Goal: Task Accomplishment & Management: Complete application form

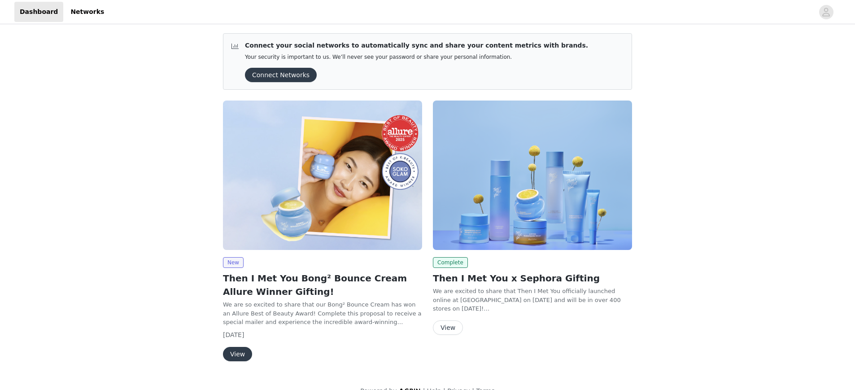
scroll to position [14, 0]
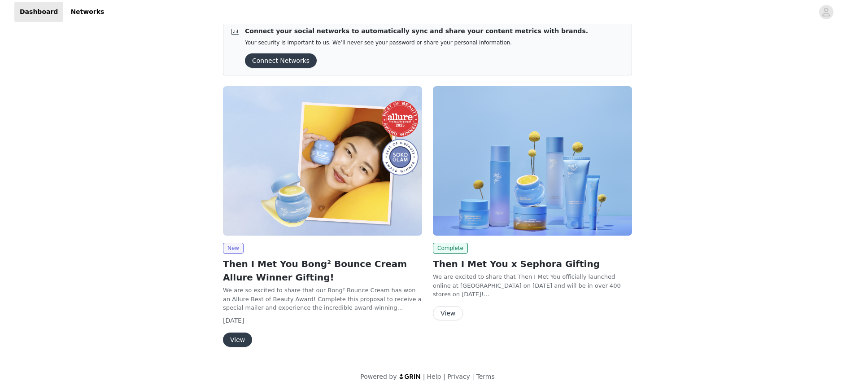
click at [228, 334] on button "View" at bounding box center [237, 339] width 29 height 14
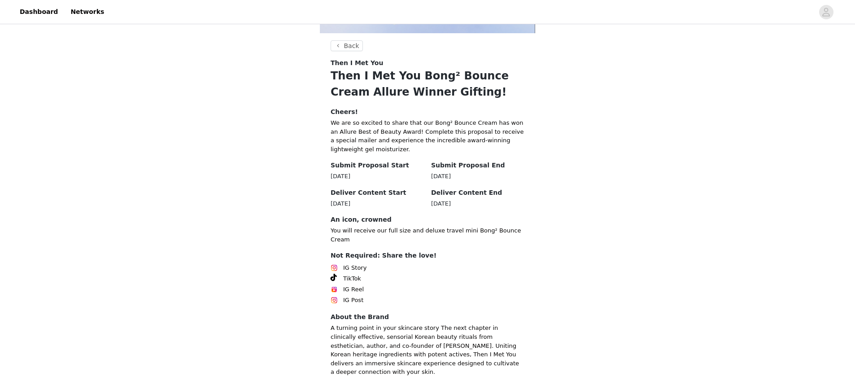
scroll to position [187, 0]
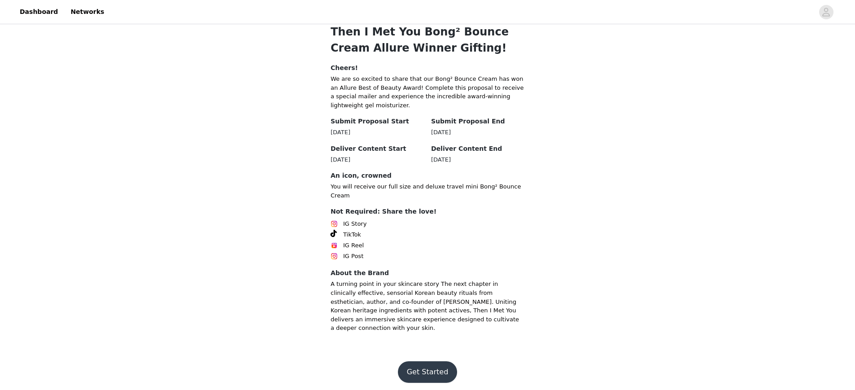
click at [431, 365] on button "Get Started" at bounding box center [428, 372] width 60 height 22
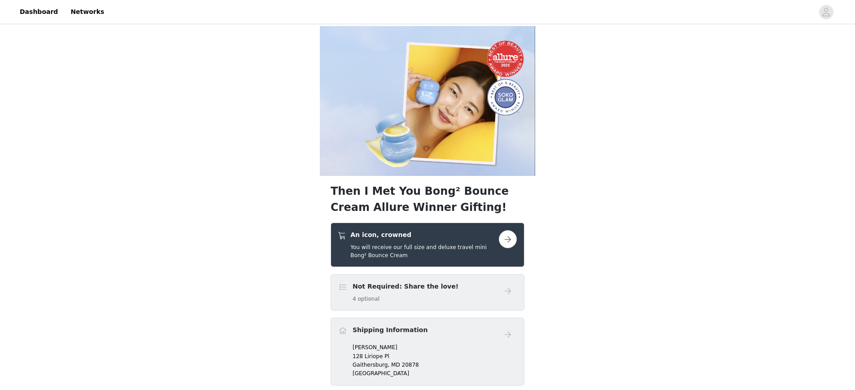
scroll to position [71, 0]
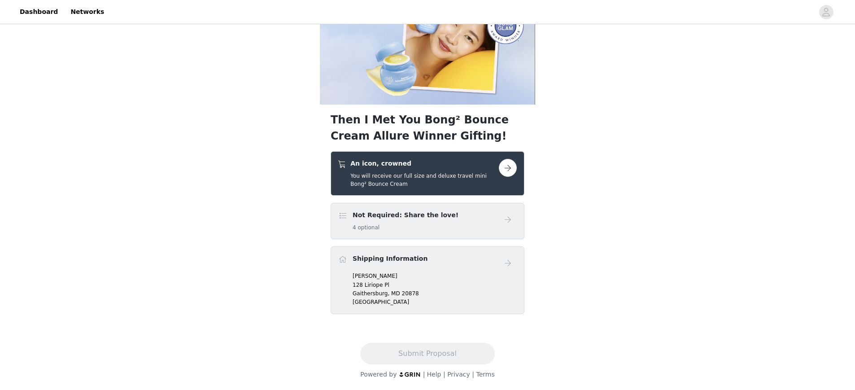
click at [509, 165] on button "button" at bounding box center [508, 168] width 18 height 18
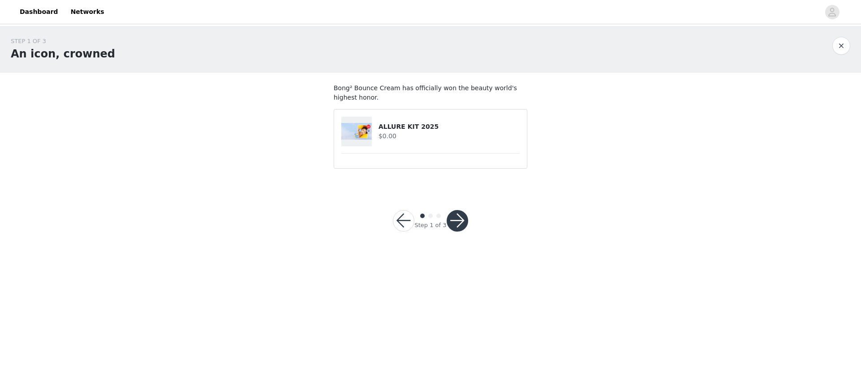
click at [444, 134] on h4 "$0.00" at bounding box center [448, 135] width 141 height 9
click at [465, 221] on button "button" at bounding box center [458, 221] width 22 height 22
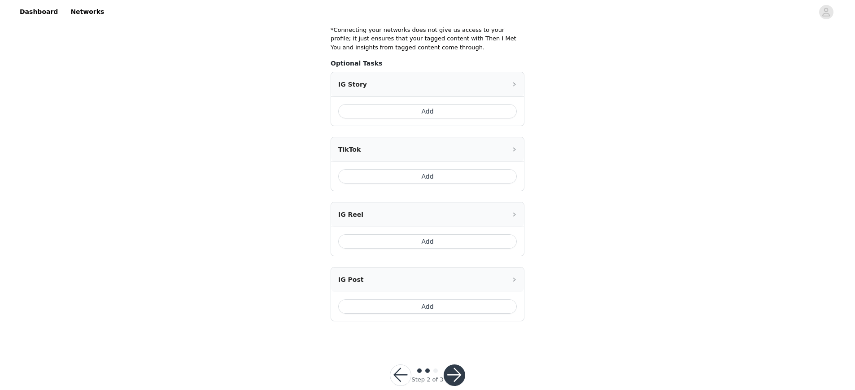
scroll to position [207, 0]
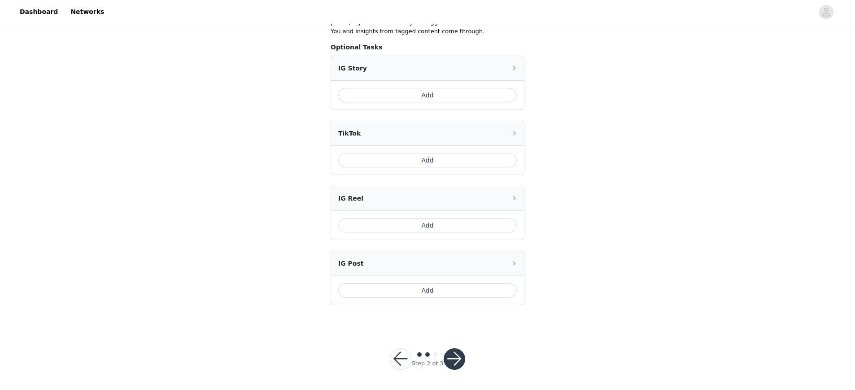
click at [454, 363] on button "button" at bounding box center [454, 359] width 22 height 22
click at [454, 357] on button "button" at bounding box center [454, 359] width 22 height 22
click at [450, 357] on button "button" at bounding box center [454, 359] width 22 height 22
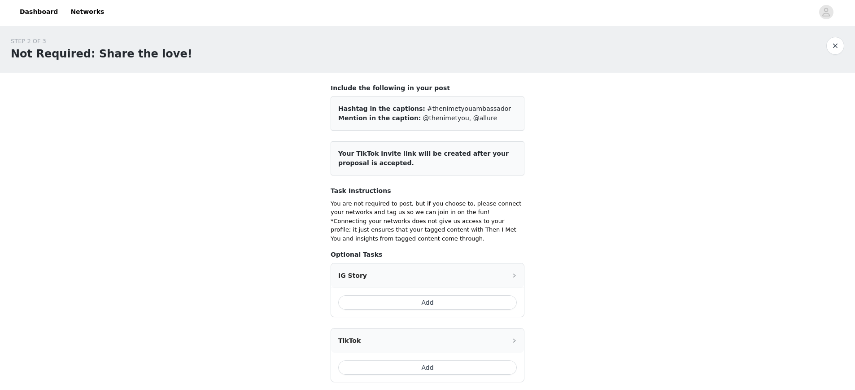
scroll to position [14, 0]
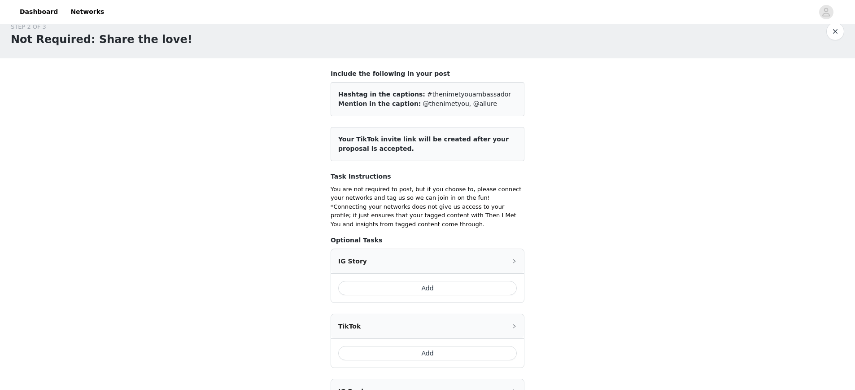
click at [429, 284] on button "Add" at bounding box center [427, 288] width 178 height 14
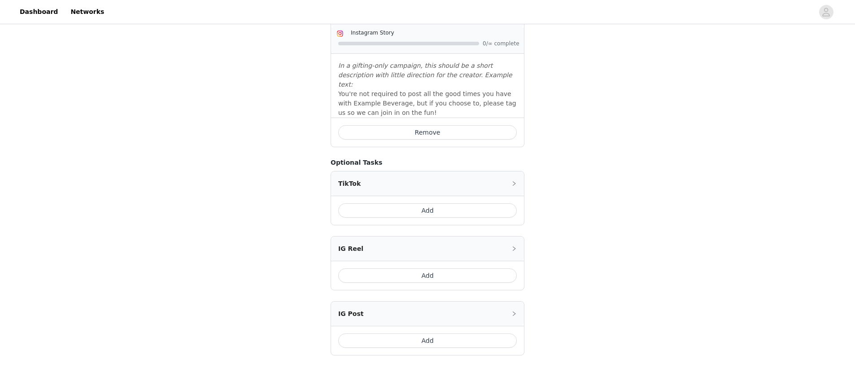
scroll to position [281, 0]
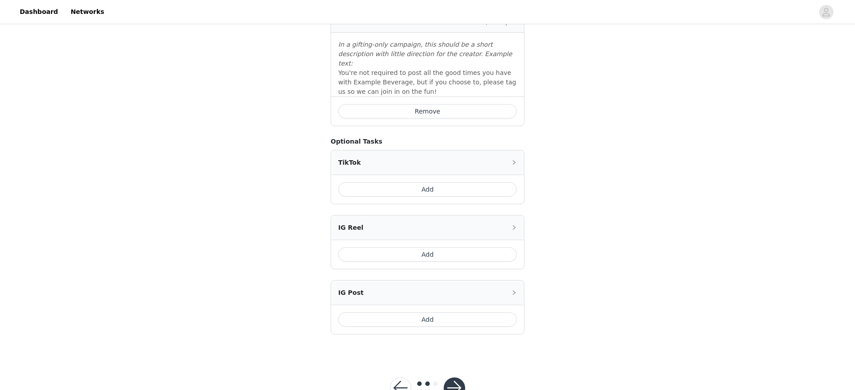
click at [452, 377] on button "button" at bounding box center [454, 388] width 22 height 22
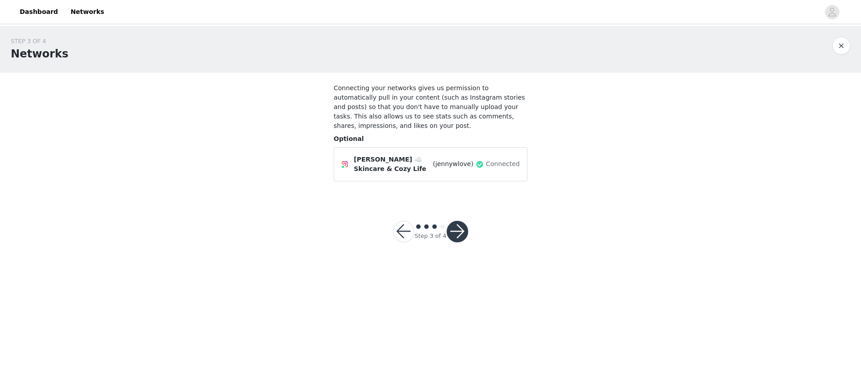
click at [455, 234] on button "button" at bounding box center [458, 232] width 22 height 22
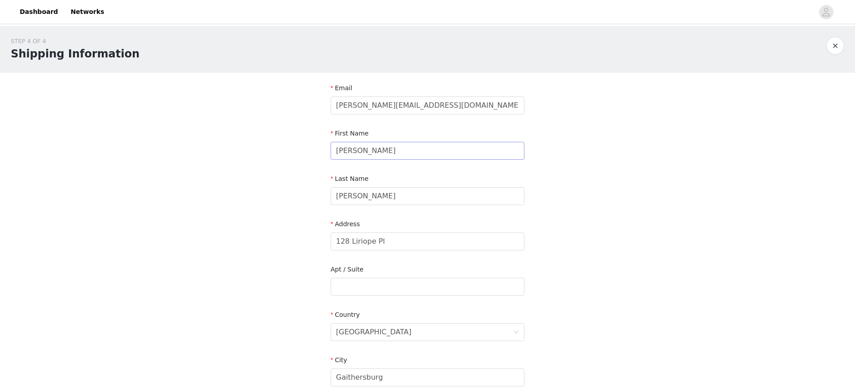
scroll to position [220, 0]
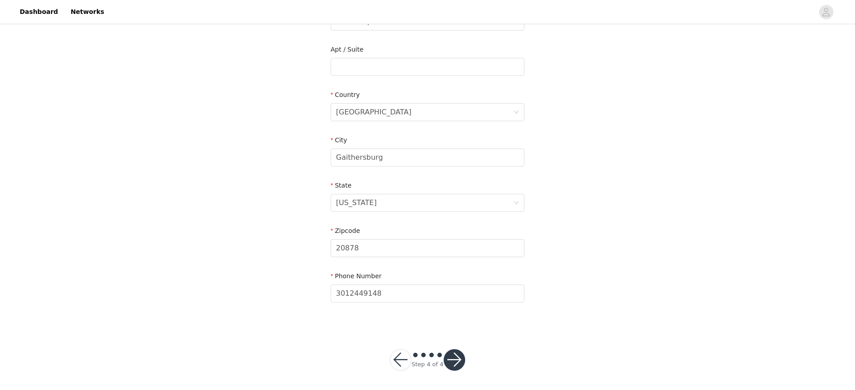
click at [456, 357] on button "button" at bounding box center [454, 360] width 22 height 22
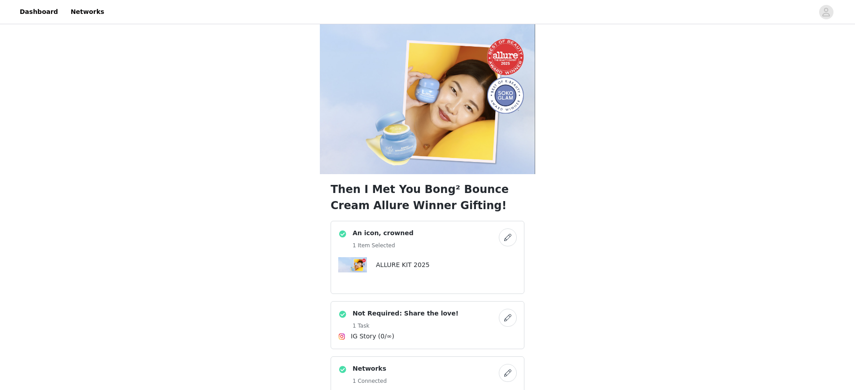
scroll to position [182, 0]
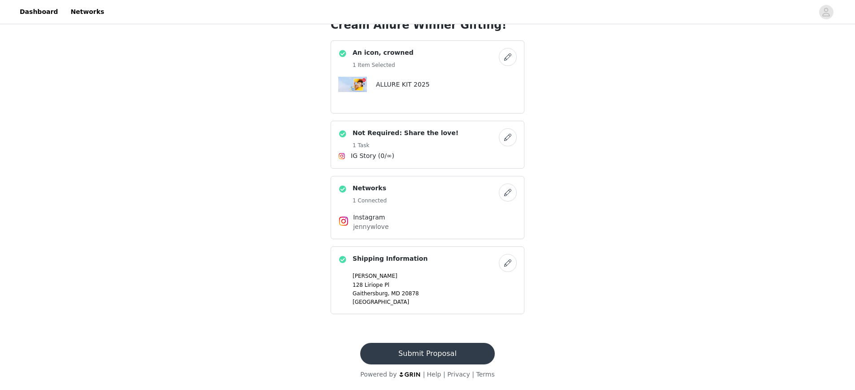
click at [435, 356] on button "Submit Proposal" at bounding box center [427, 354] width 134 height 22
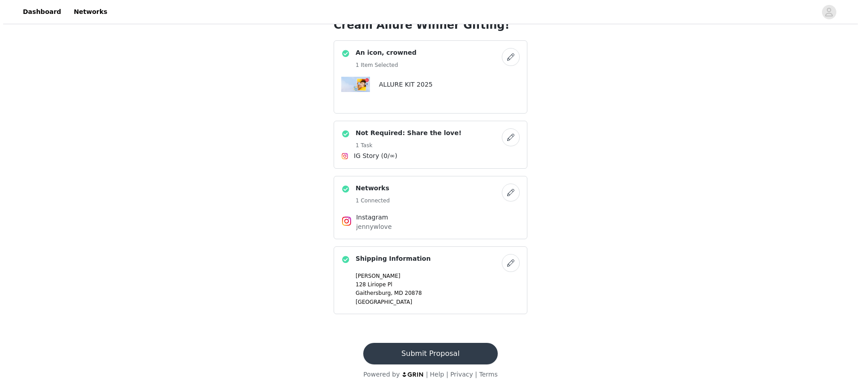
scroll to position [0, 0]
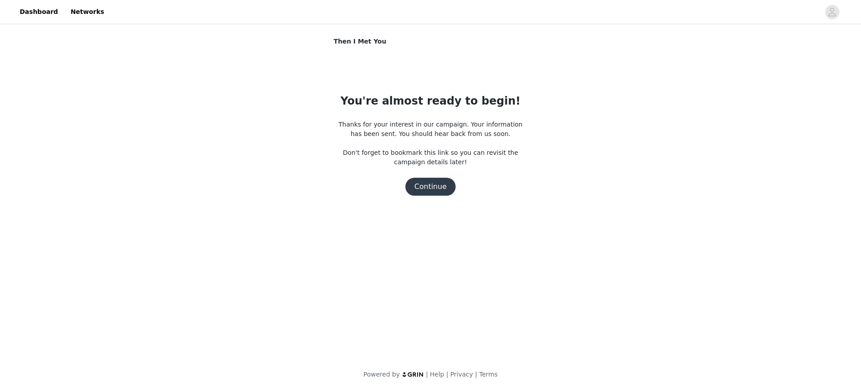
click at [436, 186] on button "Continue" at bounding box center [430, 187] width 50 height 18
